Goal: Task Accomplishment & Management: Manage account settings

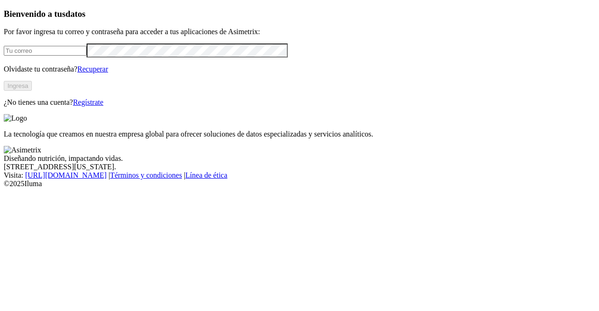
type input "[PERSON_NAME][EMAIL_ADDRESS][PERSON_NAME][DOMAIN_NAME]"
click at [32, 91] on button "Ingresa" at bounding box center [18, 86] width 28 height 10
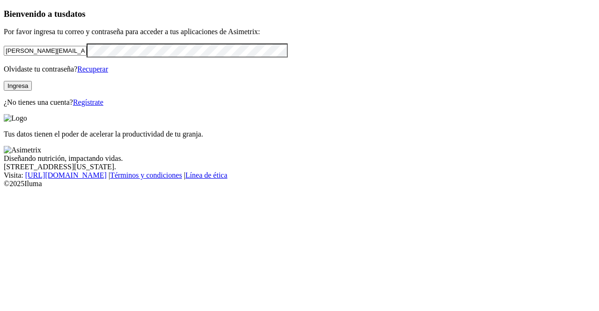
click at [87, 56] on input "andrea.alvarez@premexcorp.com" at bounding box center [45, 51] width 83 height 10
type input "esteban.valencia@asimetrix.co"
click at [32, 91] on button "Ingresa" at bounding box center [18, 86] width 28 height 10
